Goal: Task Accomplishment & Management: Manage account settings

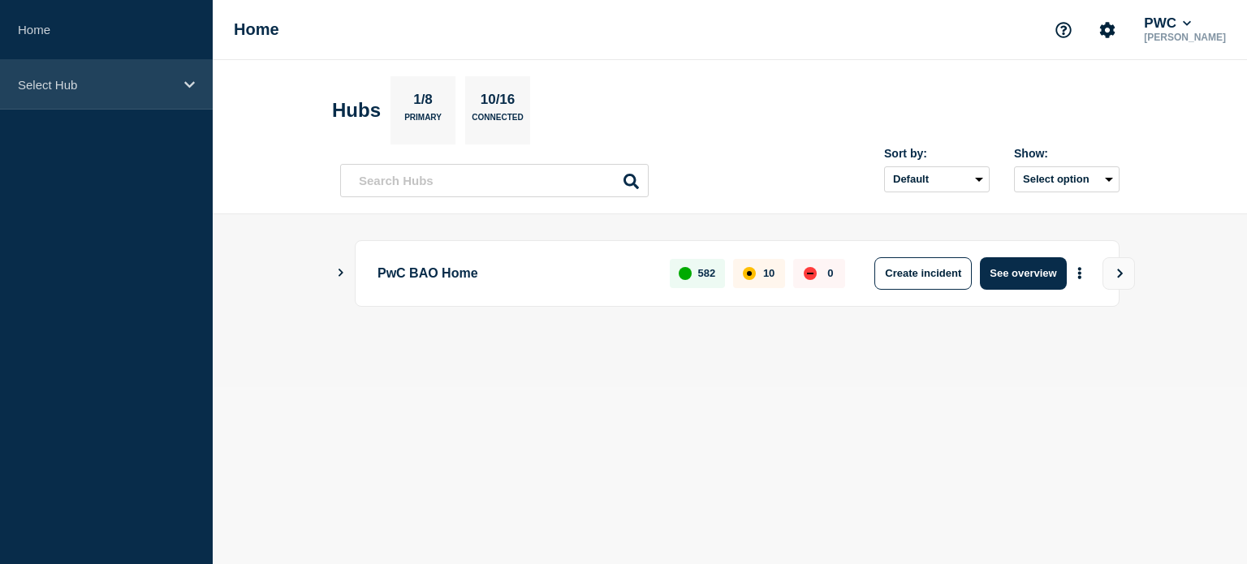
click at [164, 97] on div "Select Hub" at bounding box center [106, 85] width 213 height 50
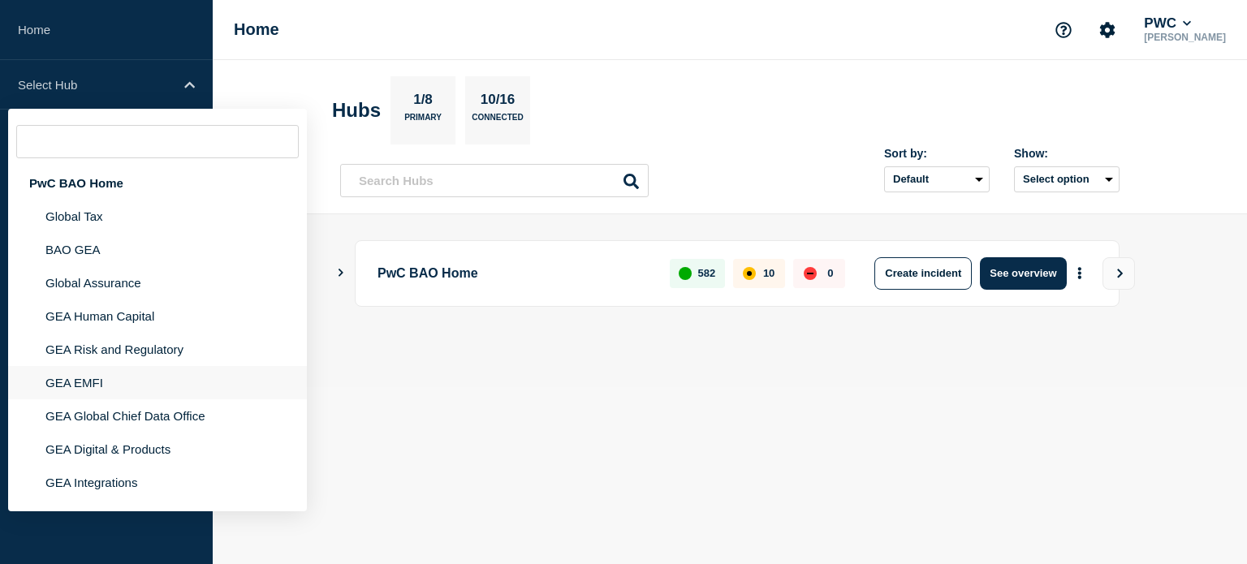
click at [98, 381] on li "GEA EMFI" at bounding box center [157, 382] width 299 height 33
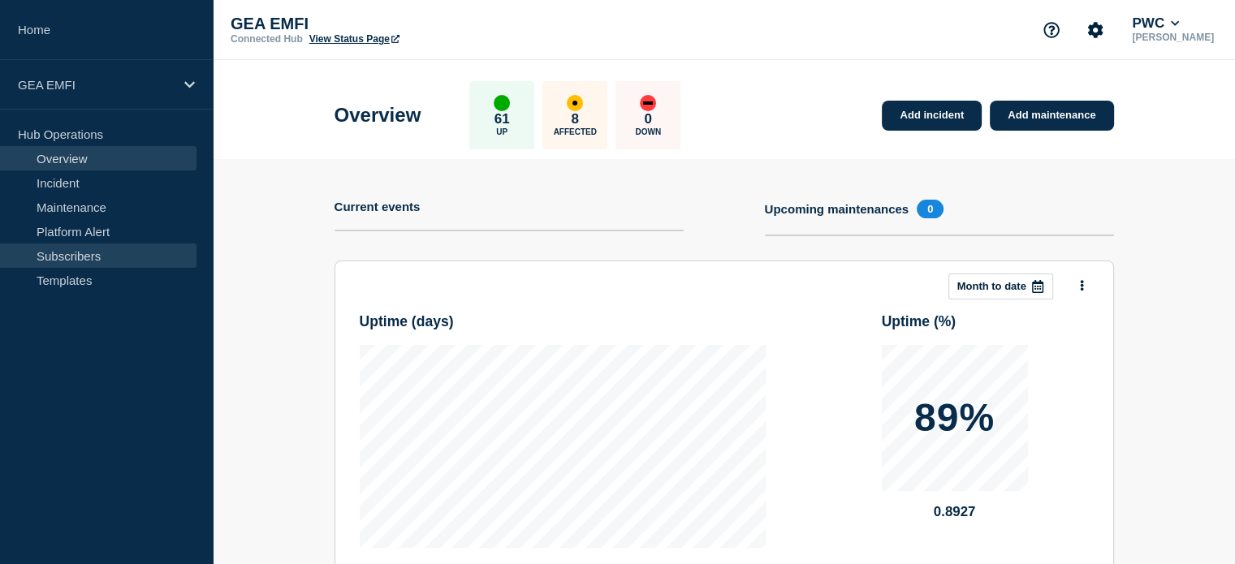
drag, startPoint x: 119, startPoint y: 252, endPoint x: 154, endPoint y: 261, distance: 36.0
click at [120, 252] on link "Subscribers" at bounding box center [98, 256] width 196 height 24
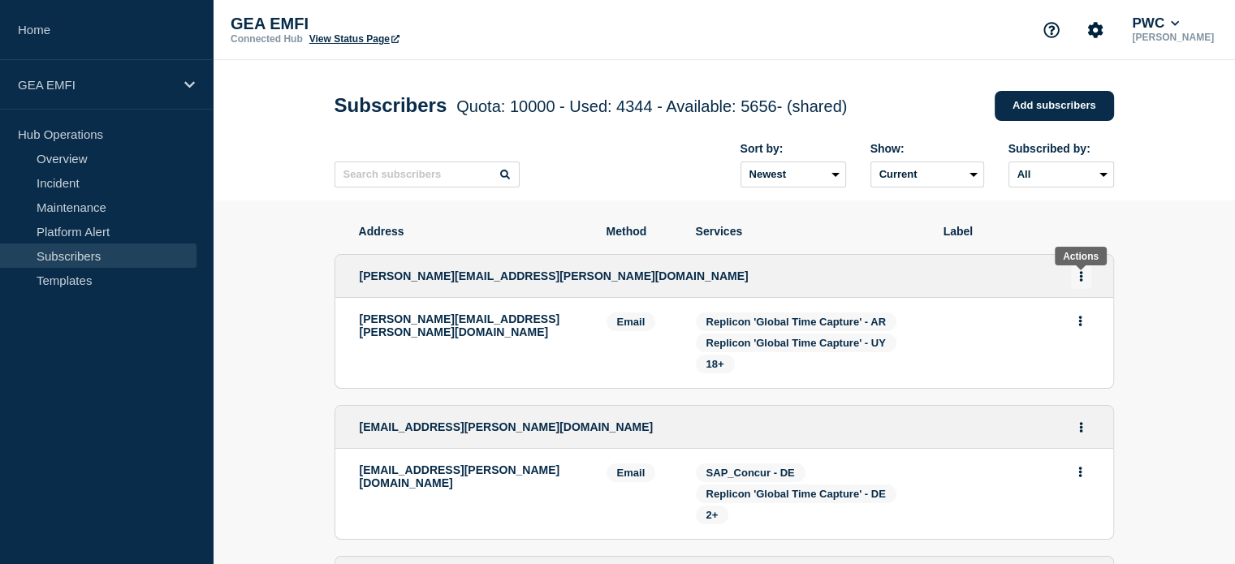
click at [1082, 283] on button "Actions" at bounding box center [1081, 276] width 20 height 25
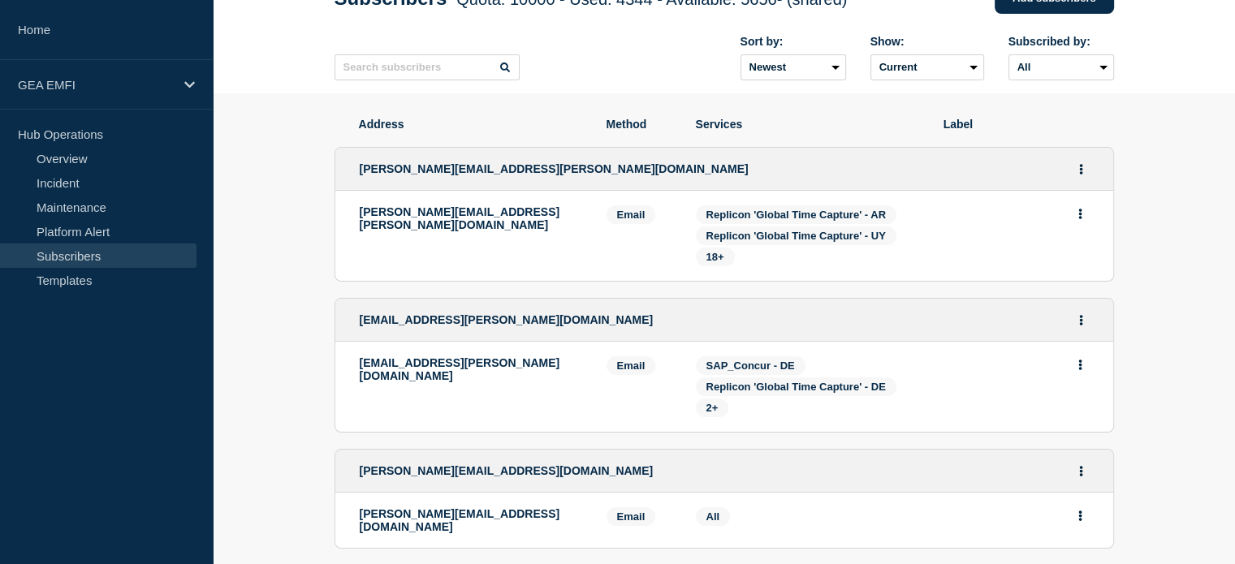
scroll to position [81, 0]
